Goal: Task Accomplishment & Management: Complete application form

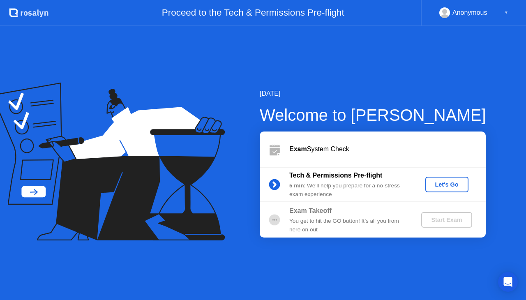
click at [450, 184] on div "Let's Go" at bounding box center [447, 184] width 37 height 7
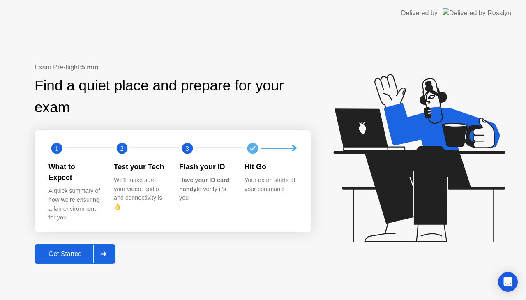
click at [203, 262] on div "Exam Pre-flight: 5 min Find a quiet place and prepare for your exam 1 2 3 What …" at bounding box center [263, 163] width 526 height 274
click at [63, 250] on div "Get Started" at bounding box center [65, 253] width 56 height 7
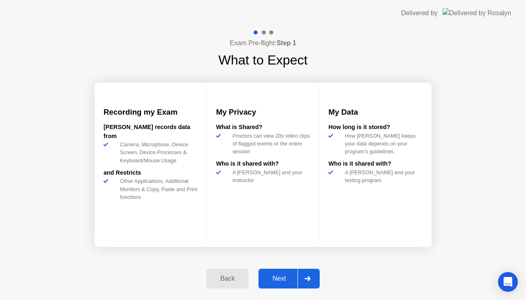
click at [282, 281] on div "Next" at bounding box center [279, 278] width 37 height 7
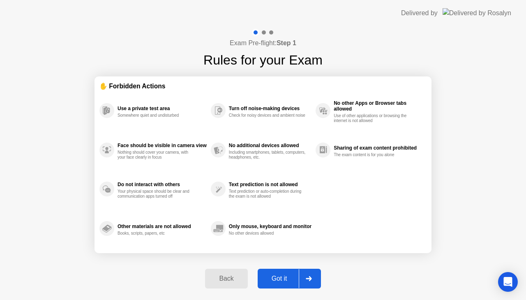
click at [283, 280] on div "Got it" at bounding box center [279, 278] width 39 height 7
select select "**********"
select select "*******"
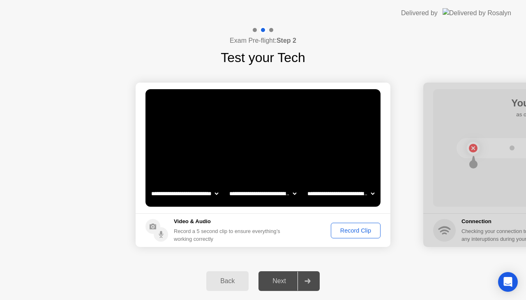
click at [361, 230] on div "Record Clip" at bounding box center [356, 230] width 44 height 7
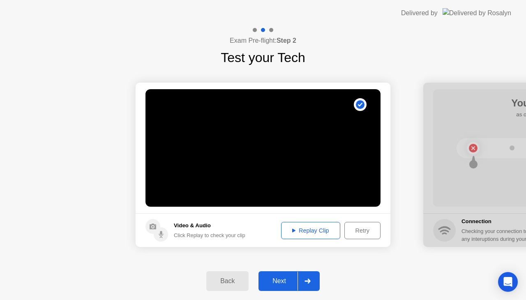
click at [321, 229] on div "Replay Clip" at bounding box center [310, 230] width 53 height 7
click at [285, 278] on div "Next" at bounding box center [279, 281] width 37 height 7
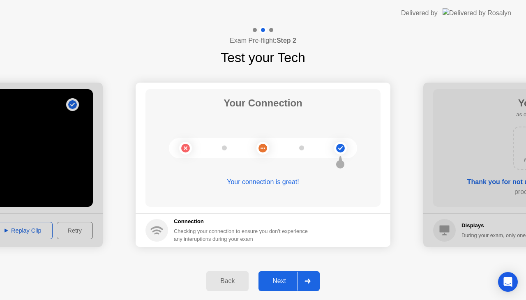
click at [282, 280] on div "Next" at bounding box center [279, 281] width 37 height 7
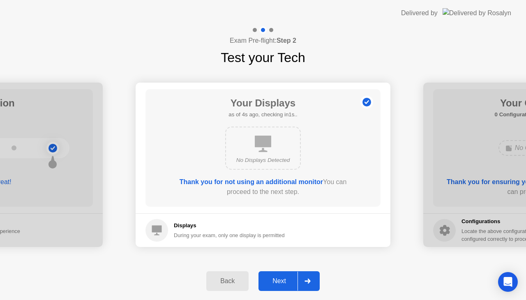
click at [280, 284] on div "Next" at bounding box center [279, 281] width 37 height 7
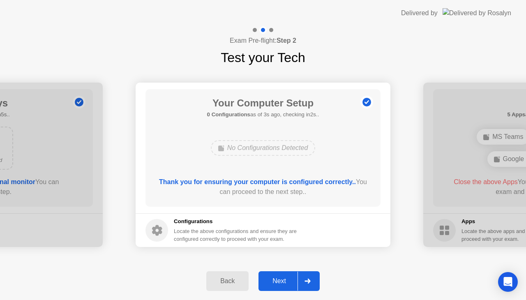
click at [285, 284] on div "Next" at bounding box center [279, 281] width 37 height 7
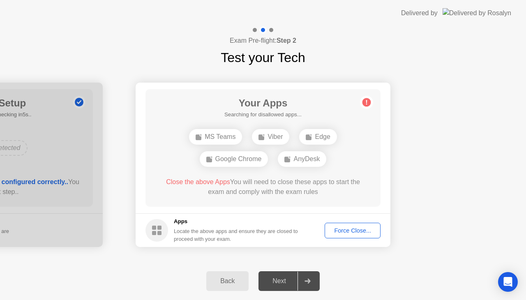
click at [348, 229] on div "Force Close..." at bounding box center [353, 230] width 50 height 7
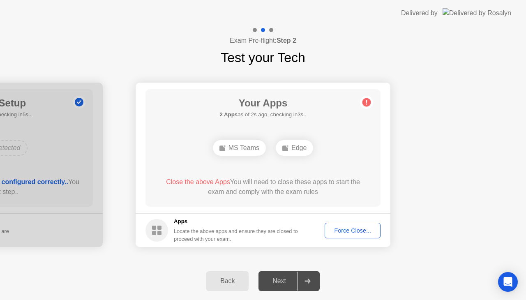
click at [361, 231] on div "Force Close..." at bounding box center [353, 230] width 50 height 7
click at [350, 229] on div "Force Close..." at bounding box center [353, 230] width 50 height 7
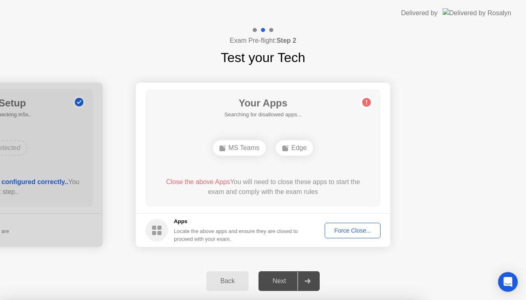
drag, startPoint x: 482, startPoint y: 109, endPoint x: 480, endPoint y: 114, distance: 5.9
click at [483, 300] on div at bounding box center [263, 300] width 526 height 0
drag, startPoint x: 427, startPoint y: 201, endPoint x: 424, endPoint y: 204, distance: 5.0
click at [427, 300] on div at bounding box center [263, 300] width 526 height 0
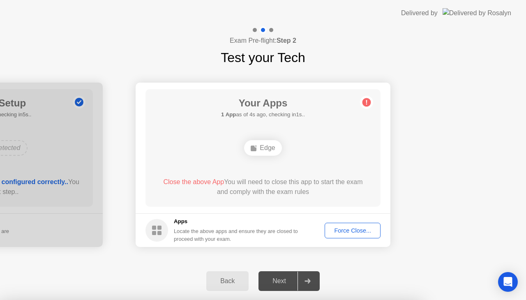
click at [344, 227] on div "Force Close..." at bounding box center [353, 230] width 50 height 7
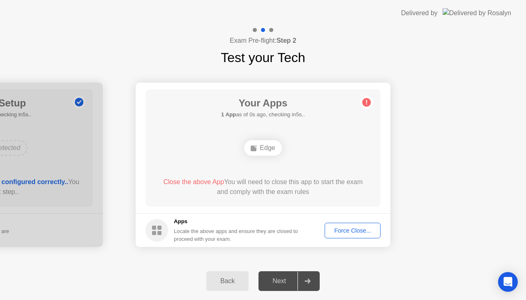
click at [362, 229] on div "Force Close..." at bounding box center [353, 230] width 50 height 7
click at [341, 229] on div "Force Close..." at bounding box center [353, 230] width 50 height 7
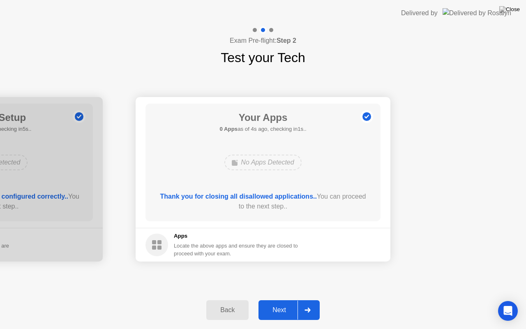
click at [283, 300] on div "Next" at bounding box center [279, 309] width 37 height 7
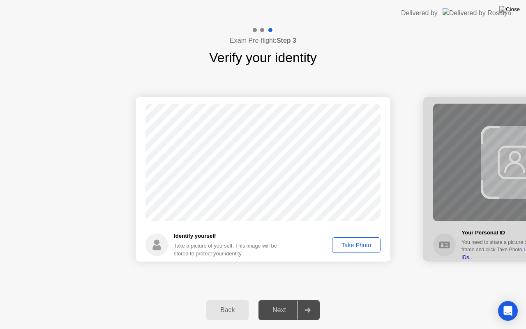
click at [345, 244] on div "Take Photo" at bounding box center [356, 245] width 43 height 7
click at [280, 300] on div "Next" at bounding box center [279, 309] width 37 height 7
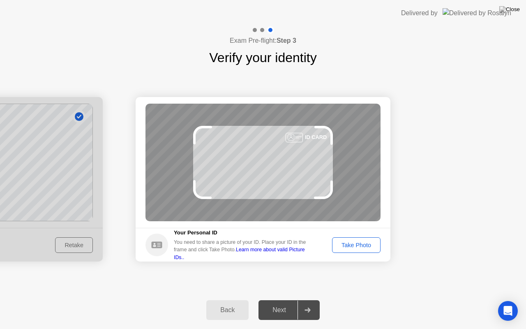
click at [364, 246] on div "Take Photo" at bounding box center [356, 245] width 43 height 7
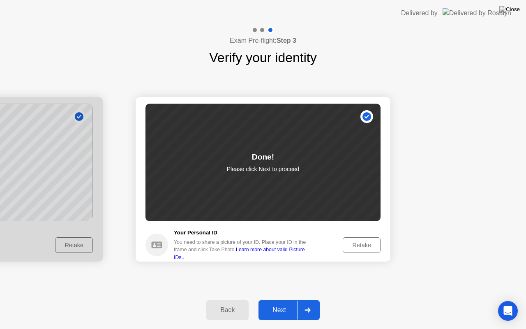
click at [278, 300] on button "Next" at bounding box center [289, 310] width 61 height 20
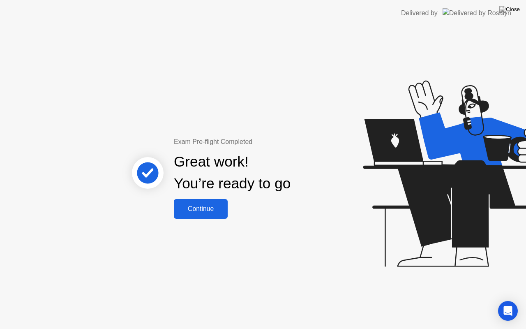
click at [212, 209] on div "Continue" at bounding box center [200, 208] width 49 height 7
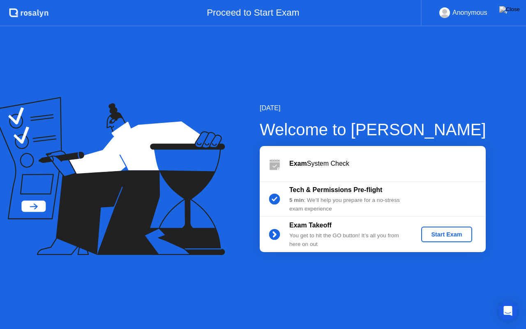
click at [209, 251] on icon at bounding box center [109, 176] width 234 height 158
click at [162, 236] on icon at bounding box center [109, 176] width 234 height 158
click at [440, 234] on div "Start Exam" at bounding box center [447, 234] width 44 height 7
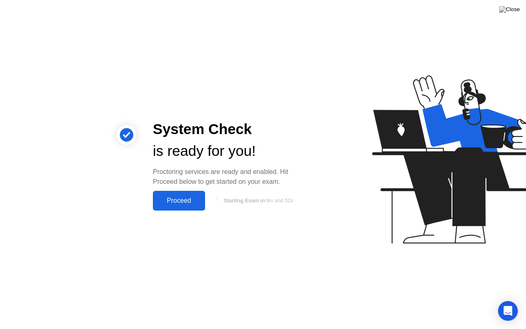
click at [185, 202] on div "Proceed" at bounding box center [178, 200] width 47 height 7
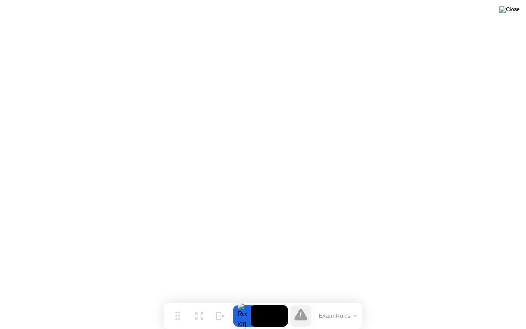
click at [517, 9] on img at bounding box center [510, 9] width 21 height 7
click at [305, 300] on icon at bounding box center [300, 314] width 13 height 12
drag, startPoint x: 332, startPoint y: 323, endPoint x: 312, endPoint y: 322, distance: 20.6
click at [331, 300] on div "Exam Rules" at bounding box center [338, 316] width 48 height 26
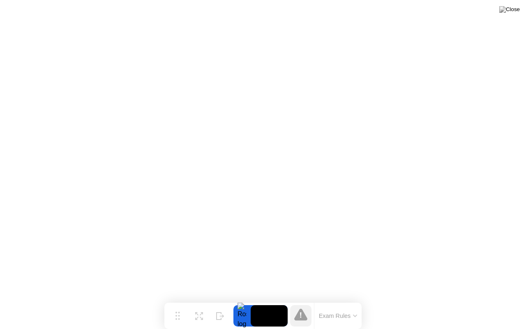
click at [509, 15] on button at bounding box center [510, 9] width 25 height 11
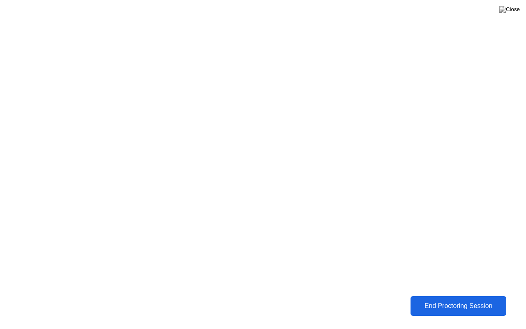
click at [435, 300] on div "End Proctoring Session" at bounding box center [458, 306] width 99 height 8
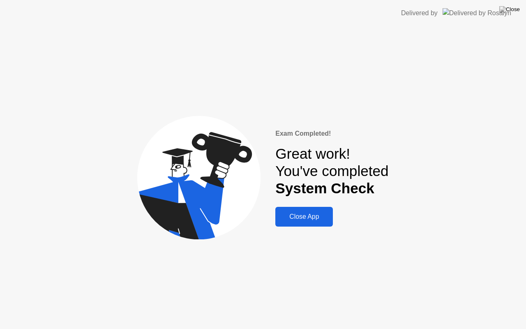
click at [315, 217] on div "Close App" at bounding box center [304, 216] width 53 height 7
